Goal: Information Seeking & Learning: Compare options

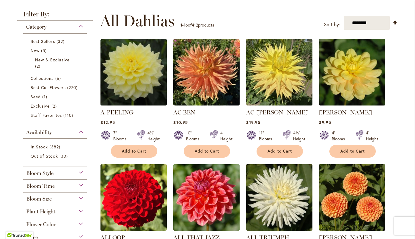
scroll to position [98, 0]
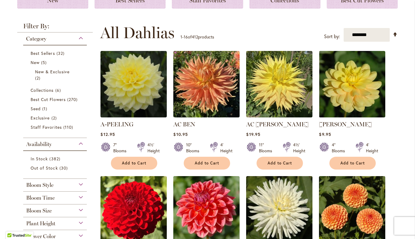
click at [58, 181] on div "Bloom Style" at bounding box center [55, 184] width 64 height 10
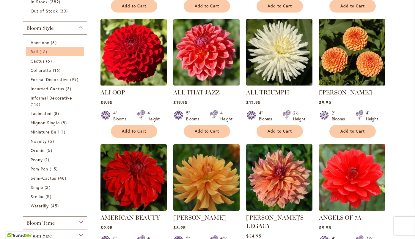
scroll to position [247, 0]
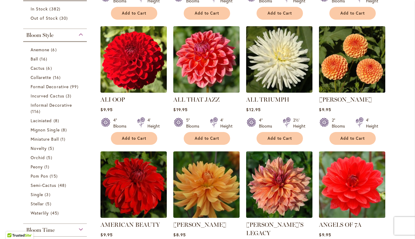
click at [79, 31] on div "Bloom Style" at bounding box center [55, 34] width 64 height 10
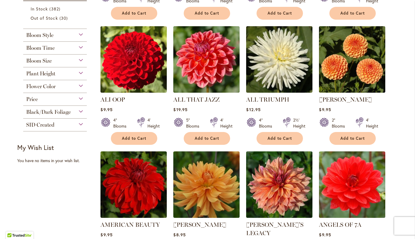
click at [79, 34] on div "Bloom Style" at bounding box center [55, 34] width 64 height 10
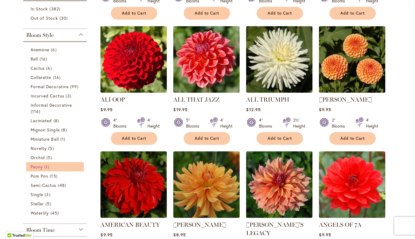
click at [40, 168] on span "Peony" at bounding box center [37, 167] width 12 height 6
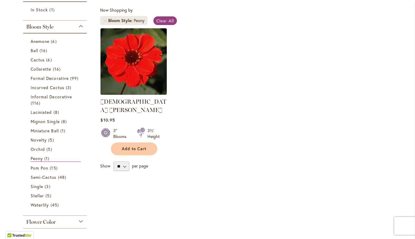
scroll to position [108, 0]
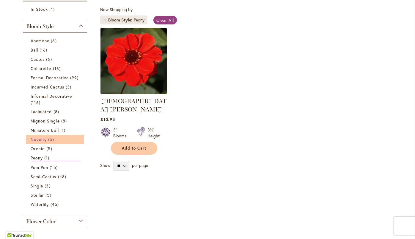
click at [41, 137] on span "Novelty" at bounding box center [39, 139] width 16 height 6
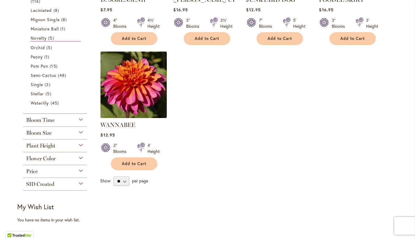
scroll to position [212, 0]
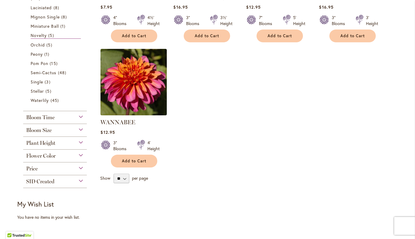
click at [49, 117] on span "Bloom Time" at bounding box center [40, 117] width 29 height 7
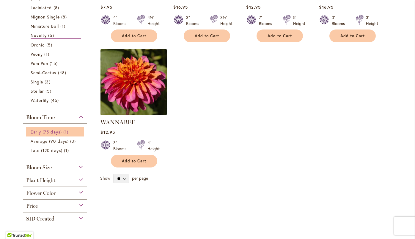
click at [43, 133] on span "Early (75 days)" at bounding box center [46, 132] width 31 height 6
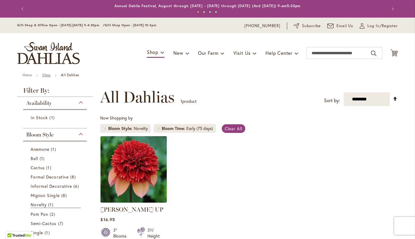
click at [44, 75] on link "Shop" at bounding box center [46, 75] width 8 height 4
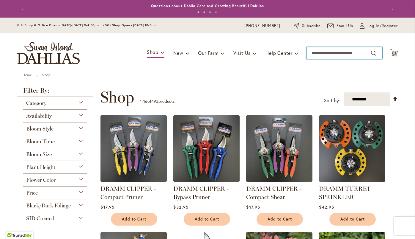
click at [320, 54] on input "Search" at bounding box center [345, 53] width 76 height 12
type input "*******"
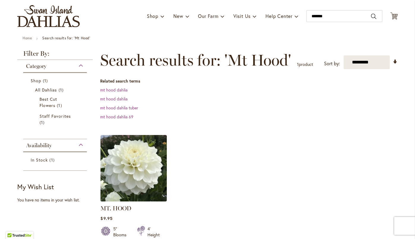
scroll to position [39, 0]
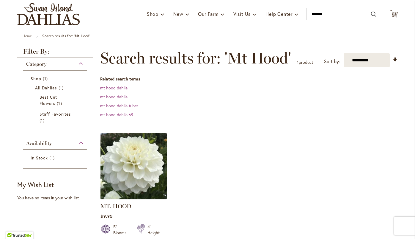
click at [121, 176] on img at bounding box center [134, 166] width 70 height 70
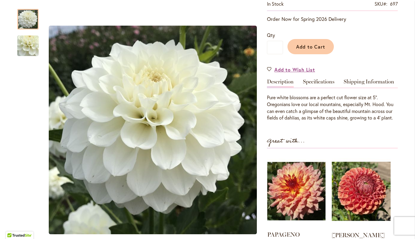
scroll to position [65, 0]
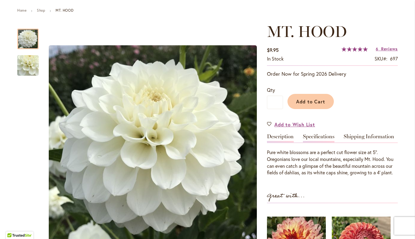
click at [320, 134] on link "Specifications" at bounding box center [319, 138] width 32 height 9
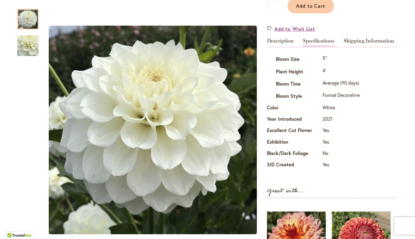
scroll to position [142, 0]
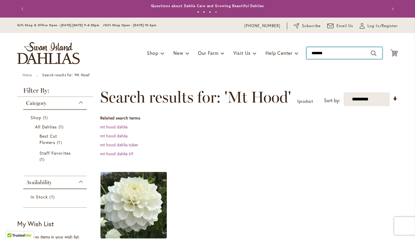
type input "*******"
drag, startPoint x: 330, startPoint y: 52, endPoint x: 307, endPoint y: 52, distance: 23.2
click at [307, 52] on input "*******" at bounding box center [345, 53] width 76 height 12
click at [328, 56] on input "Search" at bounding box center [345, 53] width 76 height 12
type input "*********"
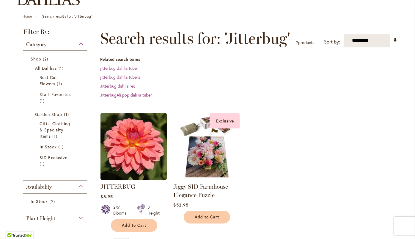
scroll to position [74, 0]
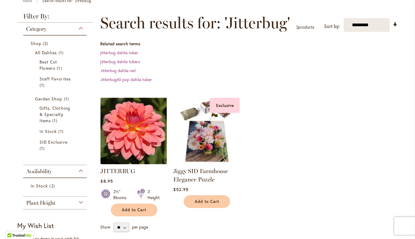
click at [135, 141] on img at bounding box center [134, 131] width 70 height 70
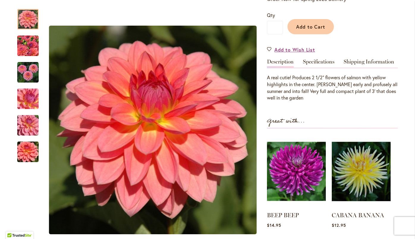
scroll to position [140, 0]
click at [328, 60] on link "Specifications" at bounding box center [319, 63] width 32 height 9
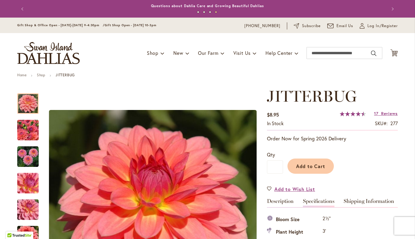
scroll to position [0, 0]
click at [329, 49] on input "Search" at bounding box center [345, 53] width 76 height 12
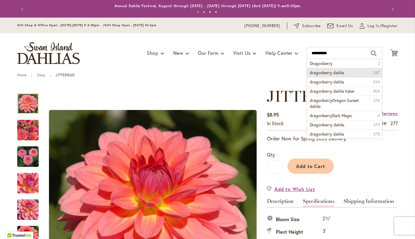
click at [334, 72] on span "dragonberry dahlia" at bounding box center [327, 73] width 34 height 6
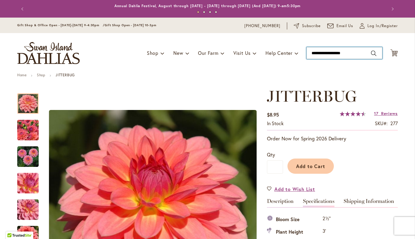
type input "**********"
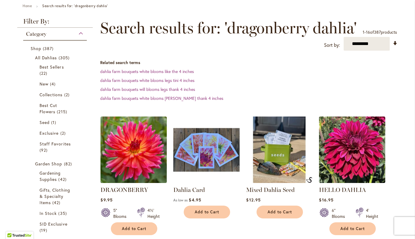
scroll to position [95, 0]
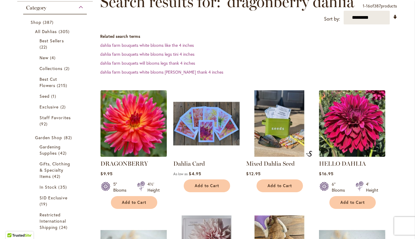
click at [135, 120] on img at bounding box center [134, 123] width 70 height 70
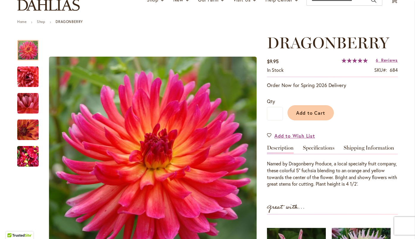
scroll to position [74, 0]
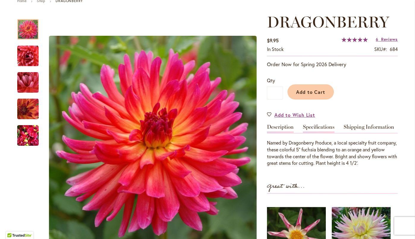
click at [321, 125] on link "Specifications" at bounding box center [319, 128] width 32 height 9
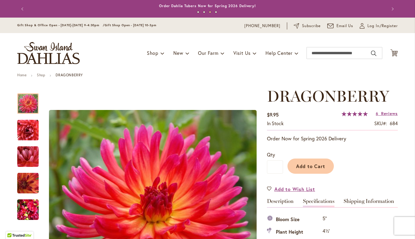
scroll to position [0, 0]
click at [334, 56] on input "Search" at bounding box center [345, 53] width 76 height 12
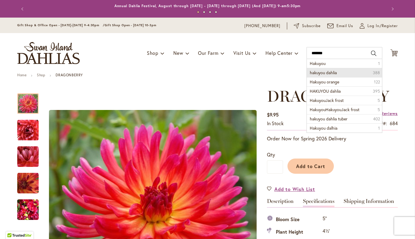
click at [348, 73] on li "hakuyou dahlia 388" at bounding box center [344, 72] width 75 height 9
type input "**********"
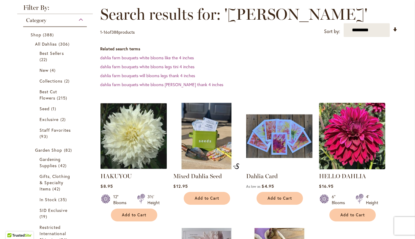
scroll to position [125, 0]
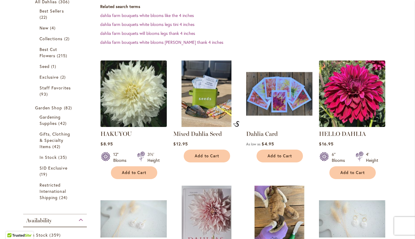
click at [135, 102] on img at bounding box center [134, 94] width 70 height 70
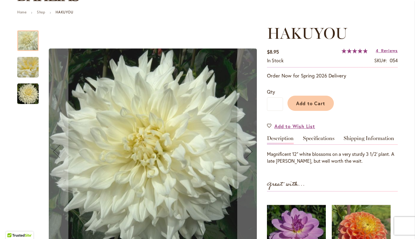
scroll to position [71, 0]
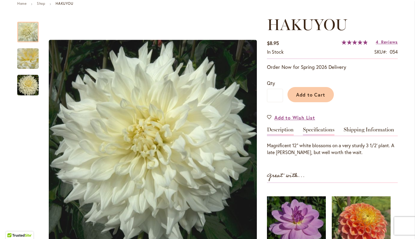
click at [321, 130] on link "Specifications" at bounding box center [319, 131] width 32 height 9
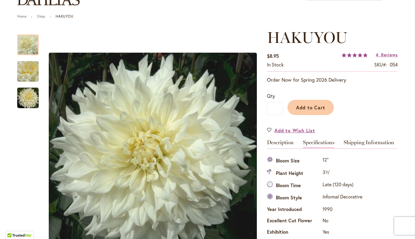
scroll to position [30, 0]
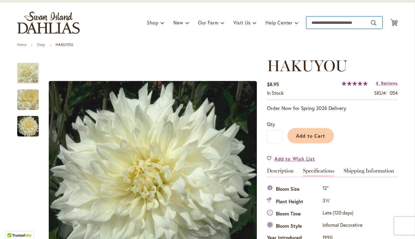
click at [331, 23] on input "Search" at bounding box center [345, 23] width 76 height 12
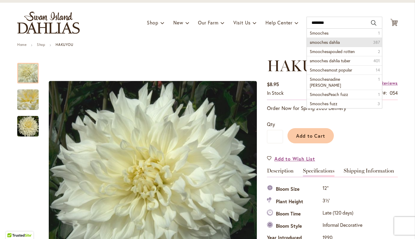
click at [338, 43] on span "smooches dahlia" at bounding box center [325, 42] width 30 height 6
type input "**********"
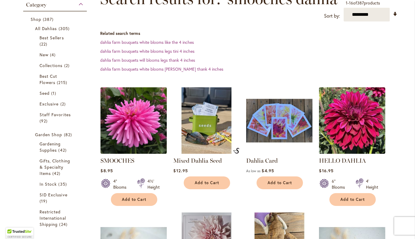
scroll to position [135, 0]
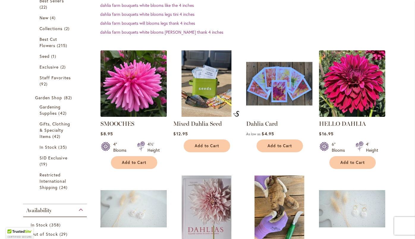
click at [129, 87] on img at bounding box center [134, 83] width 70 height 70
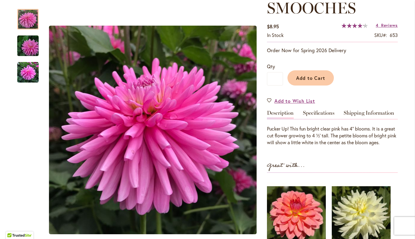
scroll to position [91, 0]
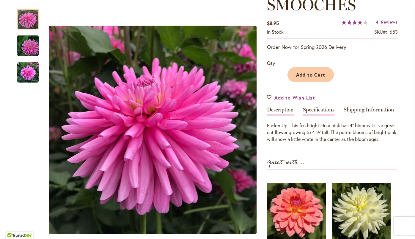
click at [322, 109] on link "Specifications" at bounding box center [319, 111] width 32 height 9
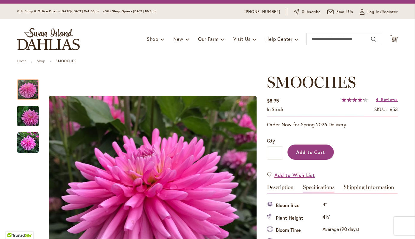
scroll to position [5, 0]
